Goal: Information Seeking & Learning: Learn about a topic

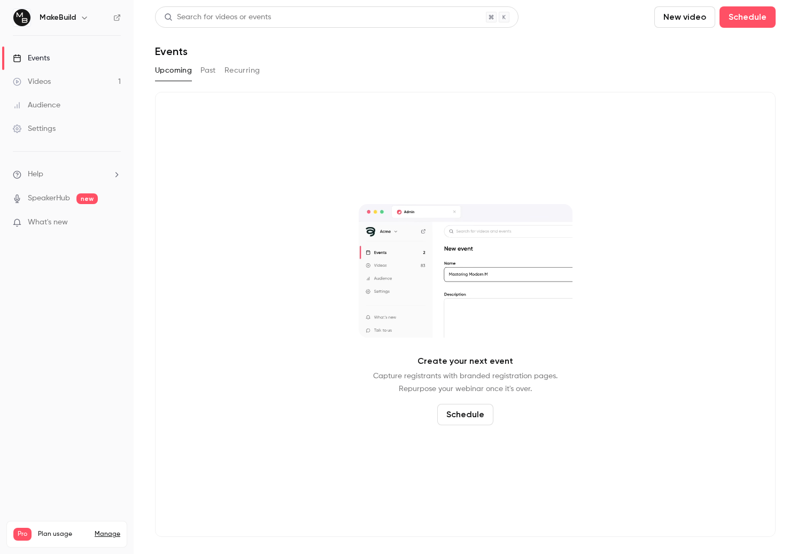
click at [58, 84] on link "Videos 1" at bounding box center [67, 82] width 134 height 24
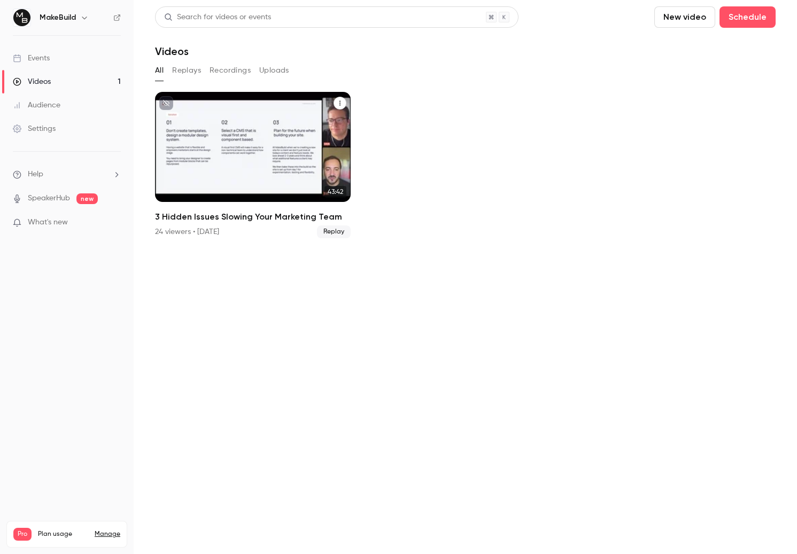
click at [233, 114] on div "MakeBuild [DATE]" at bounding box center [252, 110] width 169 height 10
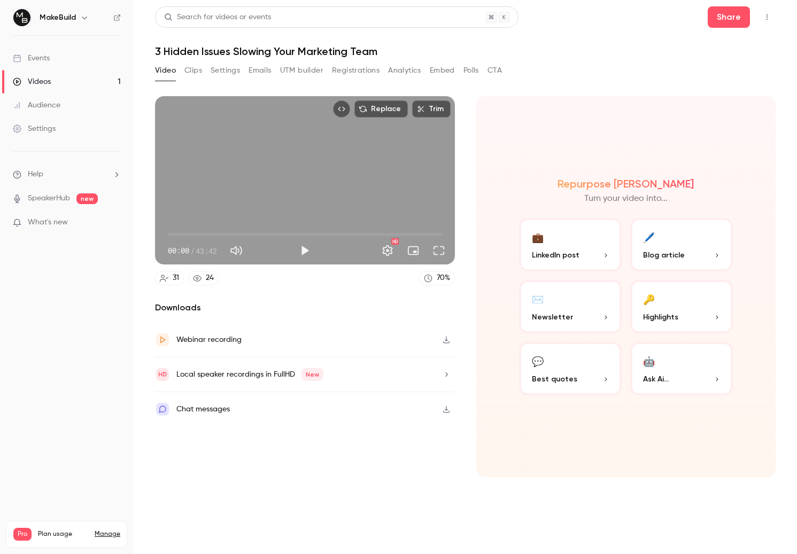
click at [352, 70] on button "Registrations" at bounding box center [356, 70] width 48 height 17
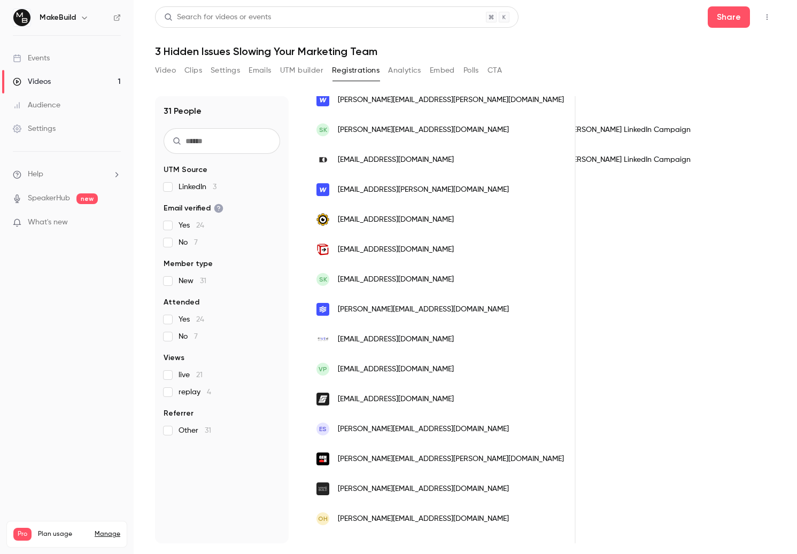
scroll to position [590, 0]
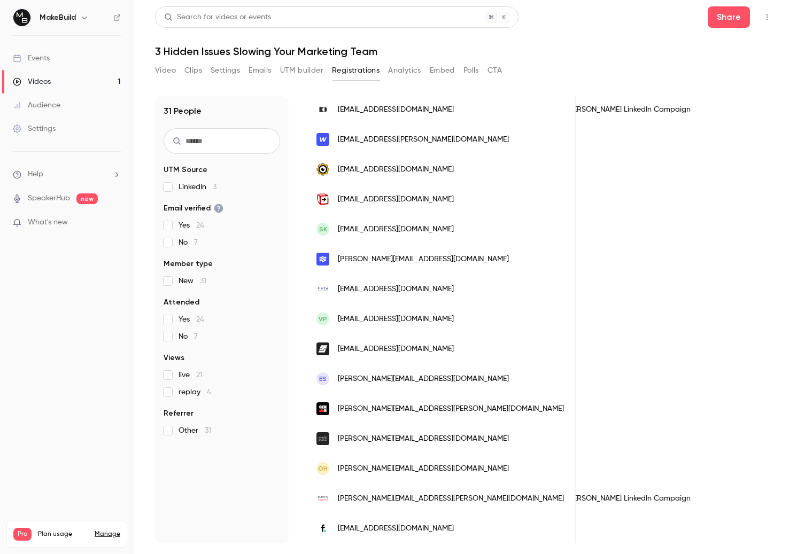
click at [95, 178] on li "Help" at bounding box center [67, 174] width 108 height 11
click at [87, 259] on div at bounding box center [398, 277] width 797 height 554
